Goal: Task Accomplishment & Management: Complete application form

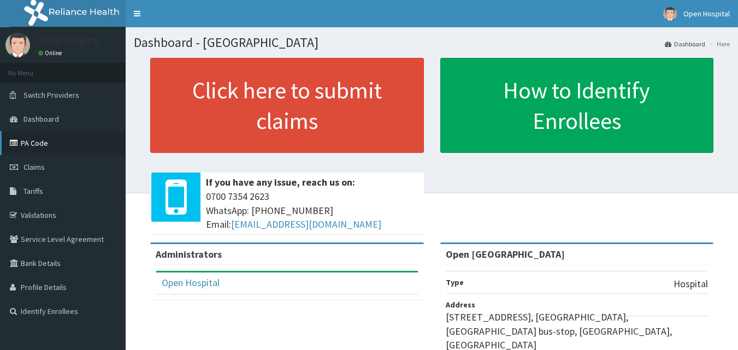
click at [37, 142] on link "PA Code" at bounding box center [63, 143] width 126 height 24
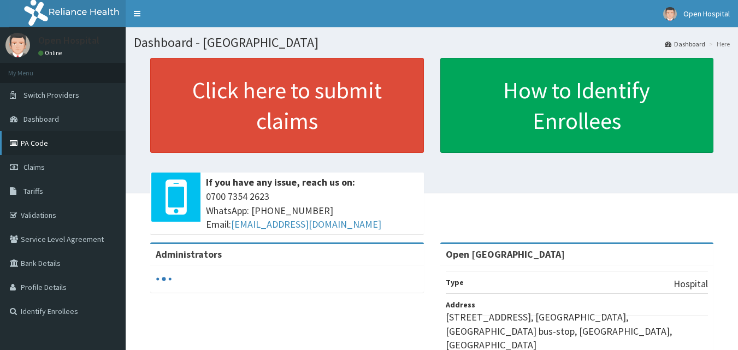
click at [86, 138] on link "PA Code" at bounding box center [63, 143] width 126 height 24
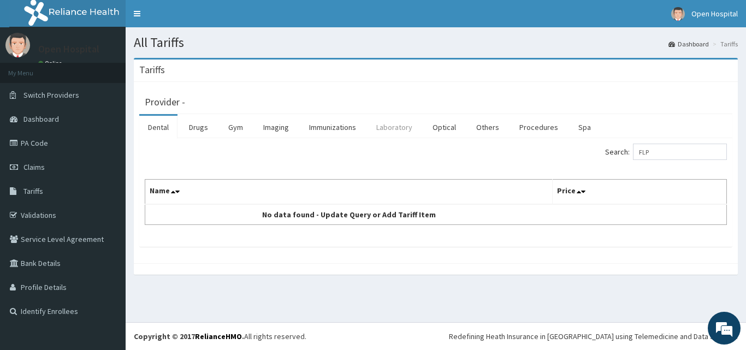
type input "FLP"
click at [396, 126] on link "Laboratory" at bounding box center [395, 127] width 54 height 23
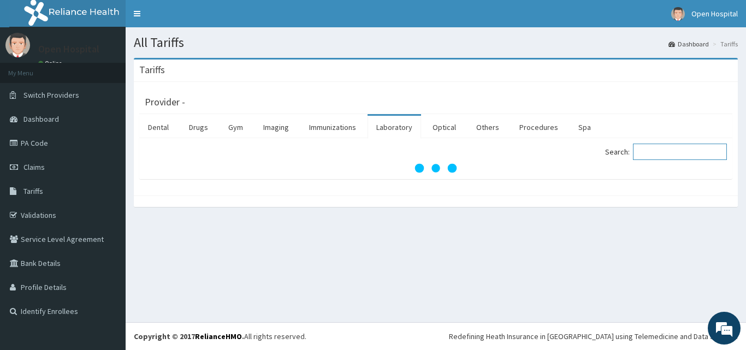
click at [700, 157] on input "Search:" at bounding box center [680, 152] width 94 height 16
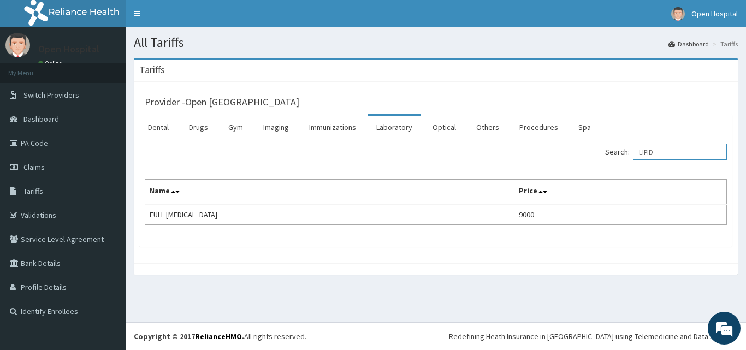
type input "LIPID"
click at [36, 143] on link "PA Code" at bounding box center [63, 143] width 126 height 24
click at [36, 140] on link "PA Code" at bounding box center [63, 143] width 126 height 24
click at [37, 140] on link "PA Code" at bounding box center [63, 143] width 126 height 24
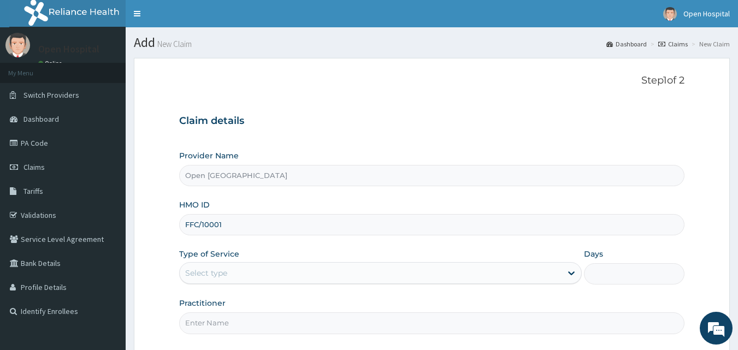
type input "FFC/10001/B"
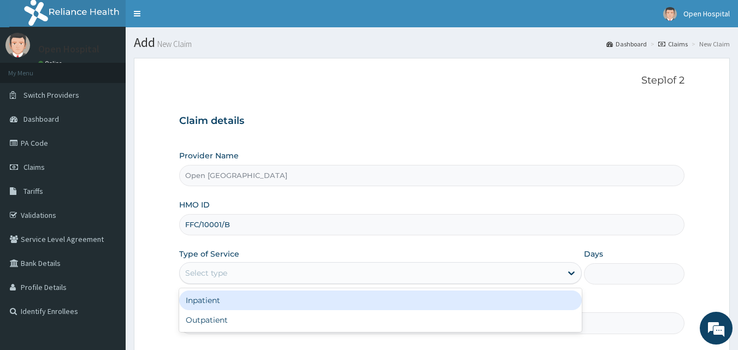
click at [304, 275] on div "Select type" at bounding box center [371, 272] width 382 height 17
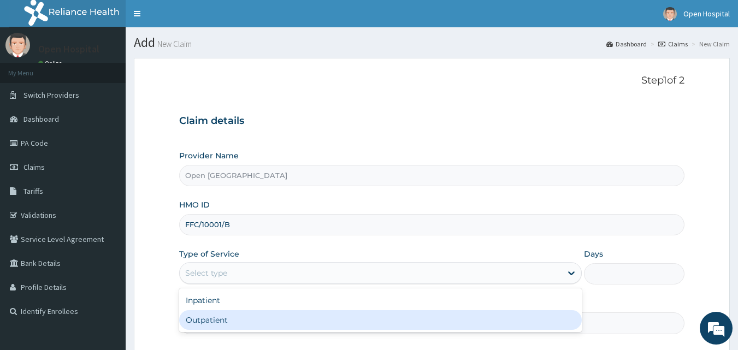
click at [261, 315] on div "Outpatient" at bounding box center [380, 320] width 403 height 20
type input "1"
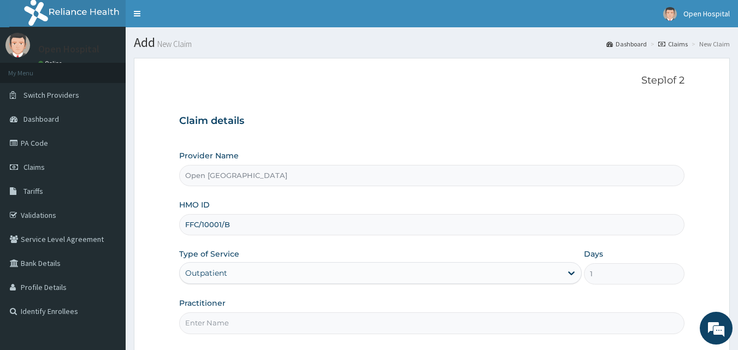
click at [440, 317] on input "Practitioner" at bounding box center [432, 323] width 506 height 21
type input "DR SOLOMOM"
click at [492, 301] on div "Practitioner DR SOLOMOM" at bounding box center [432, 316] width 506 height 36
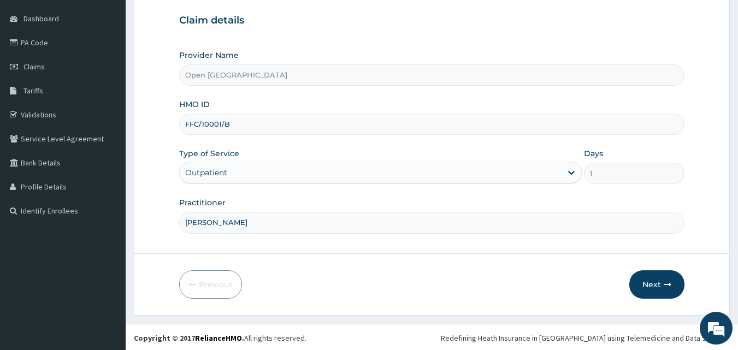
scroll to position [102, 0]
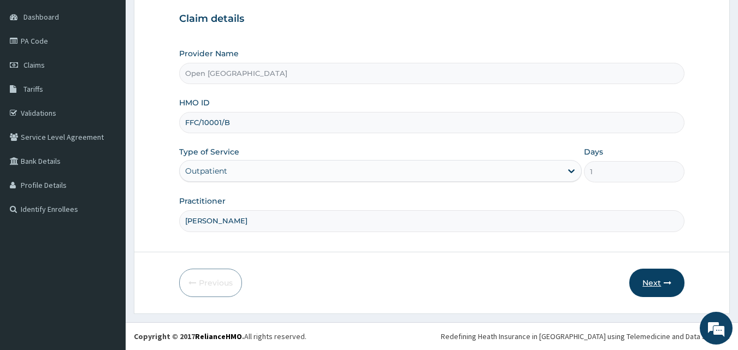
click at [644, 284] on button "Next" at bounding box center [656, 283] width 55 height 28
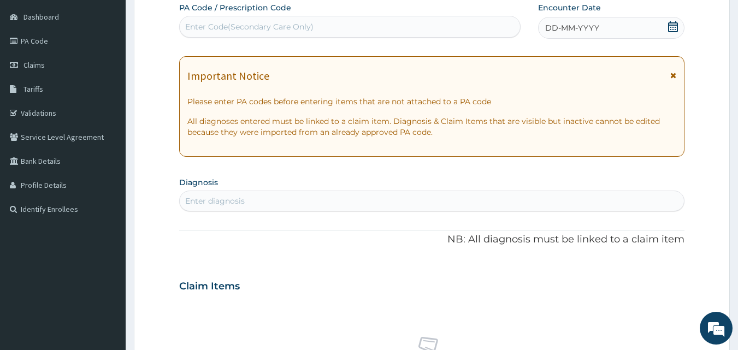
click at [471, 24] on div "Enter Code(Secondary Care Only)" at bounding box center [350, 26] width 341 height 17
paste input "PA/DACF39"
type input "PA/DACF39"
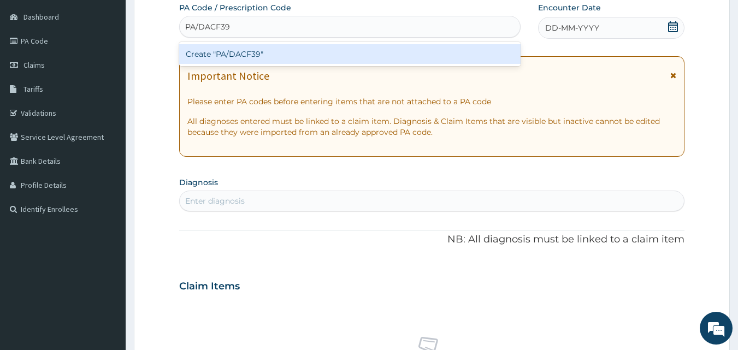
click at [458, 47] on div "Create "PA/DACF39"" at bounding box center [350, 54] width 342 height 20
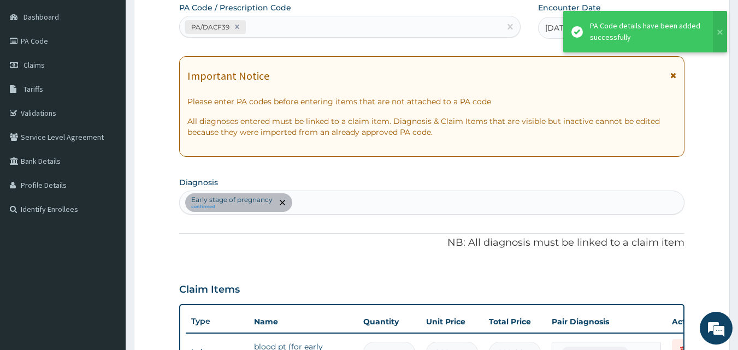
scroll to position [115, 0]
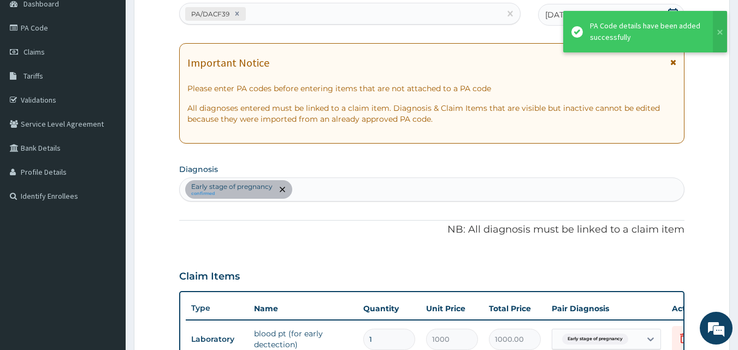
click at [296, 257] on div "PA Code / Prescription Code PA/DACF39 Encounter Date 14-08-2025 Important Notic…" at bounding box center [432, 247] width 506 height 517
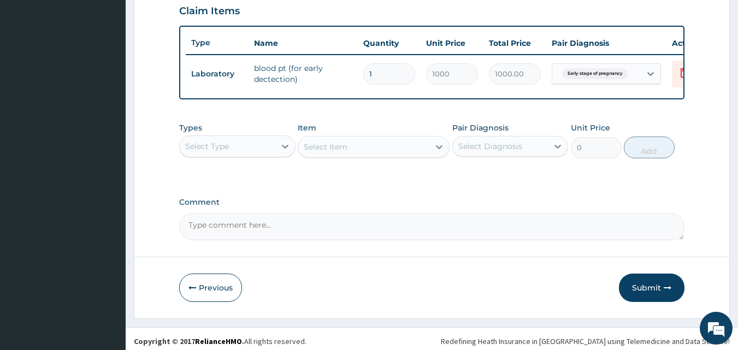
scroll to position [394, 0]
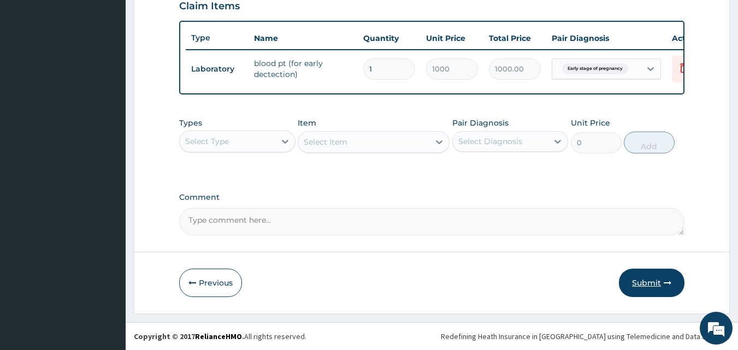
click at [652, 278] on button "Submit" at bounding box center [652, 283] width 66 height 28
